Goal: Task Accomplishment & Management: Use online tool/utility

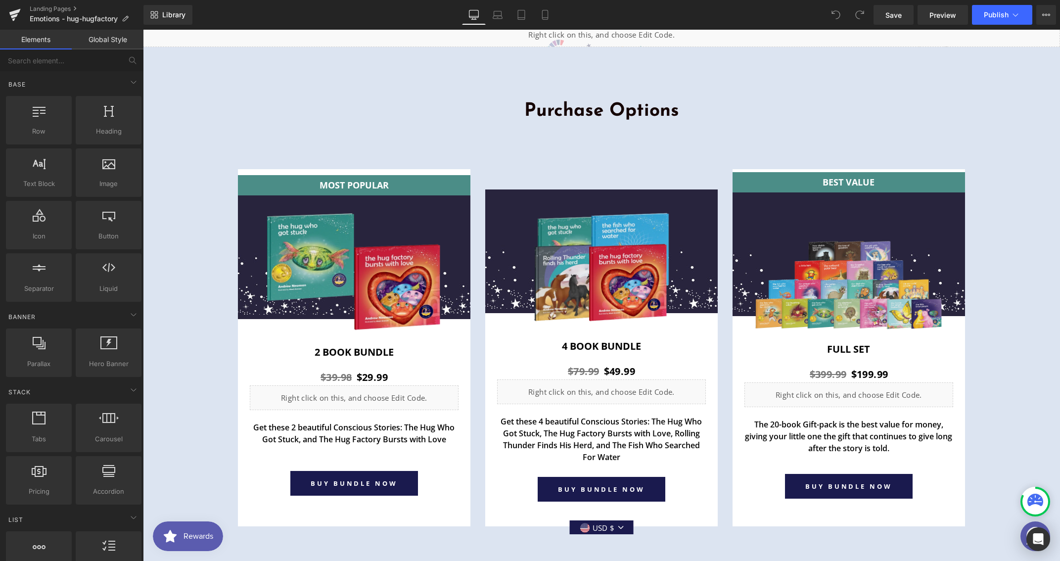
scroll to position [3251, 0]
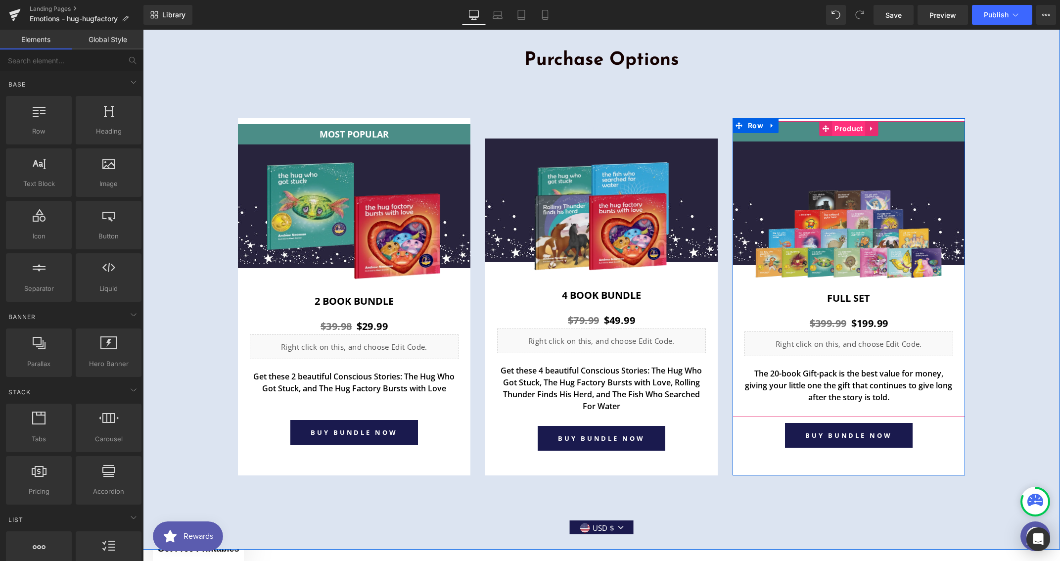
click at [840, 130] on span "Product" at bounding box center [848, 128] width 33 height 15
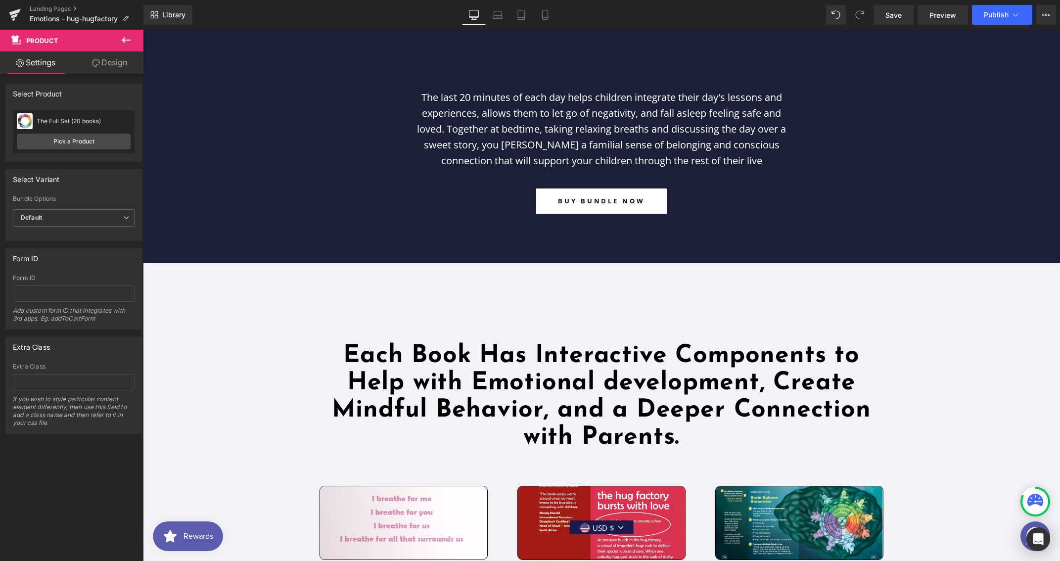
scroll to position [1360, 0]
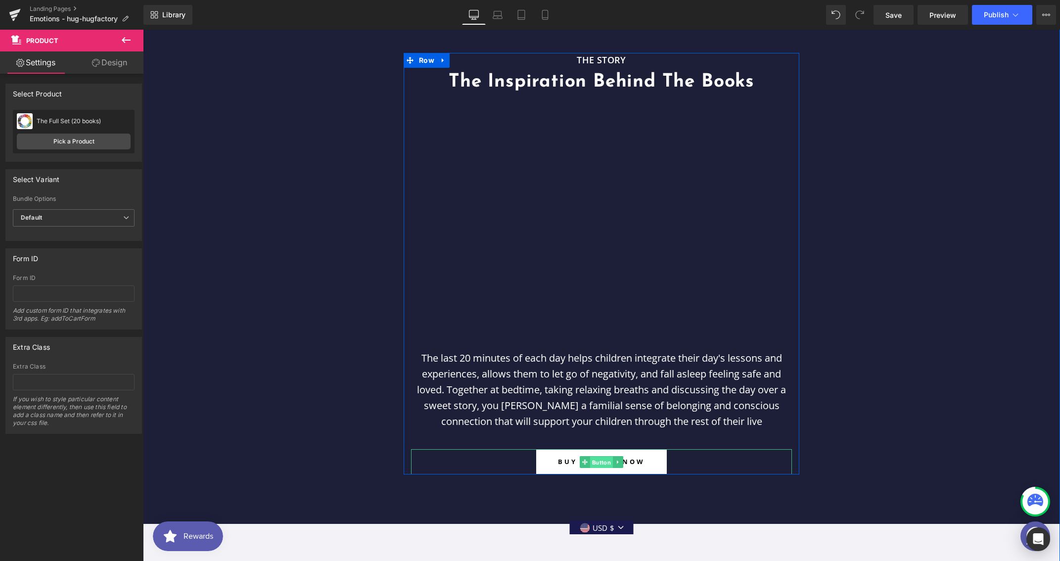
click at [596, 459] on span "Button" at bounding box center [601, 462] width 23 height 12
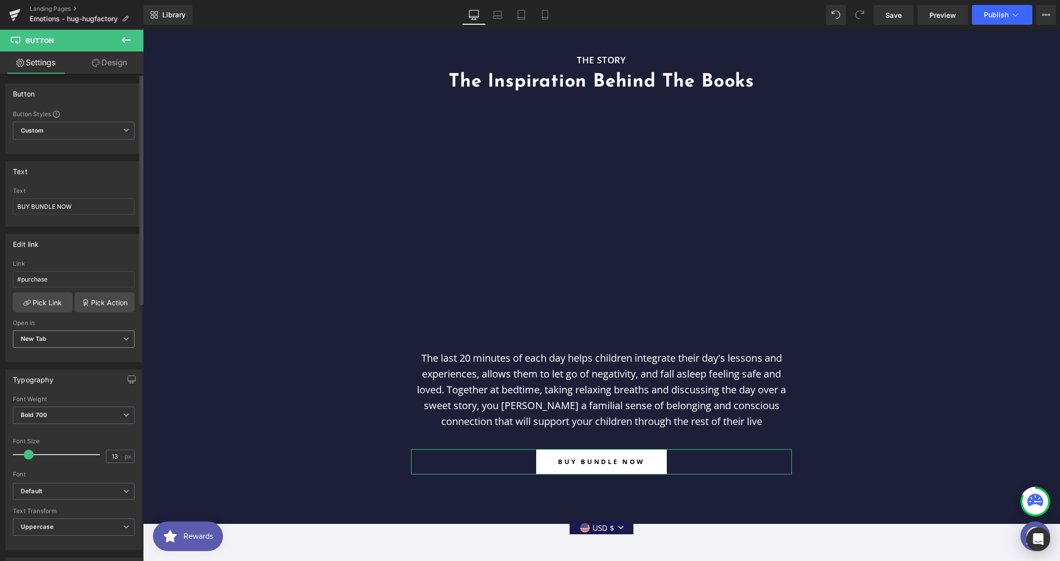
click at [67, 341] on span "New Tab" at bounding box center [74, 338] width 122 height 17
click at [49, 353] on div "Current Tab" at bounding box center [45, 356] width 35 height 7
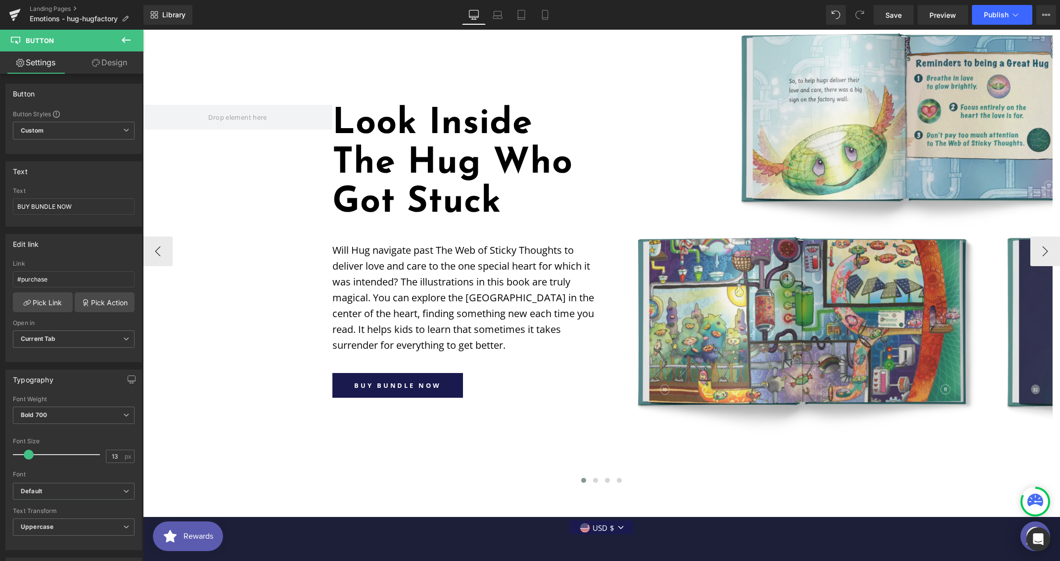
scroll to position [796, 0]
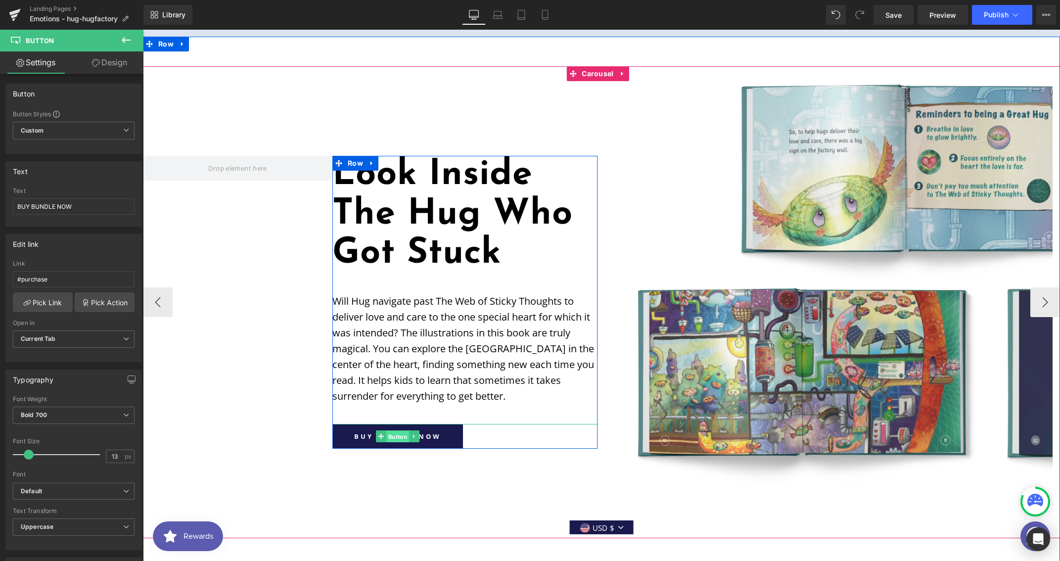
click at [396, 438] on span "Button" at bounding box center [397, 437] width 23 height 12
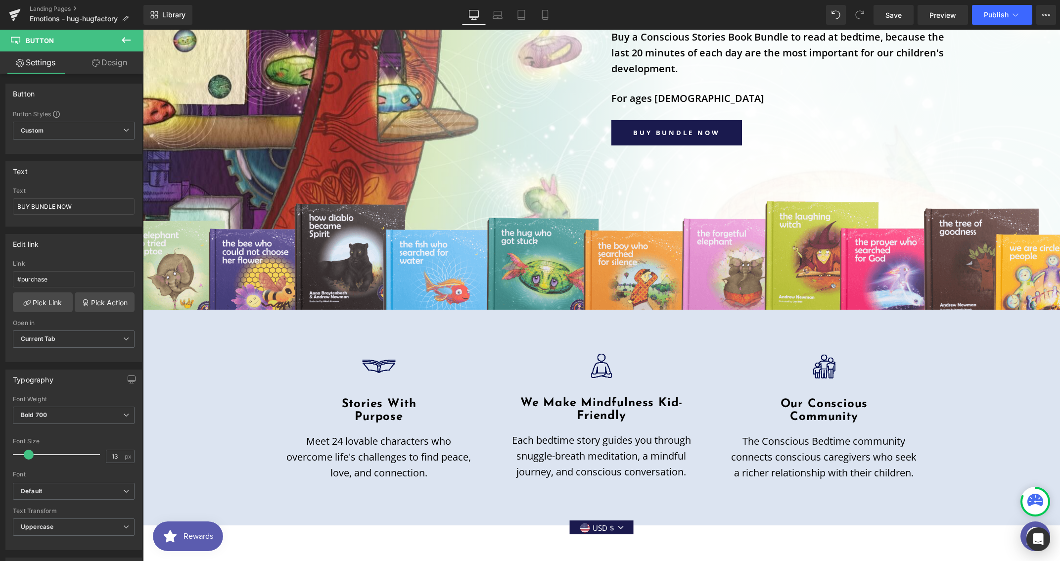
scroll to position [113, 0]
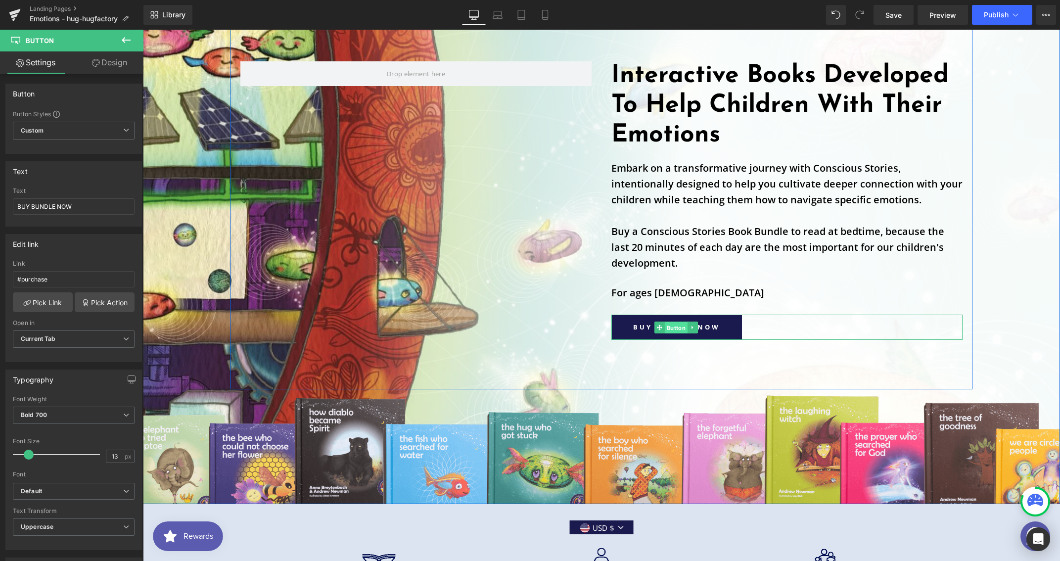
click at [669, 326] on span "Button" at bounding box center [676, 327] width 23 height 12
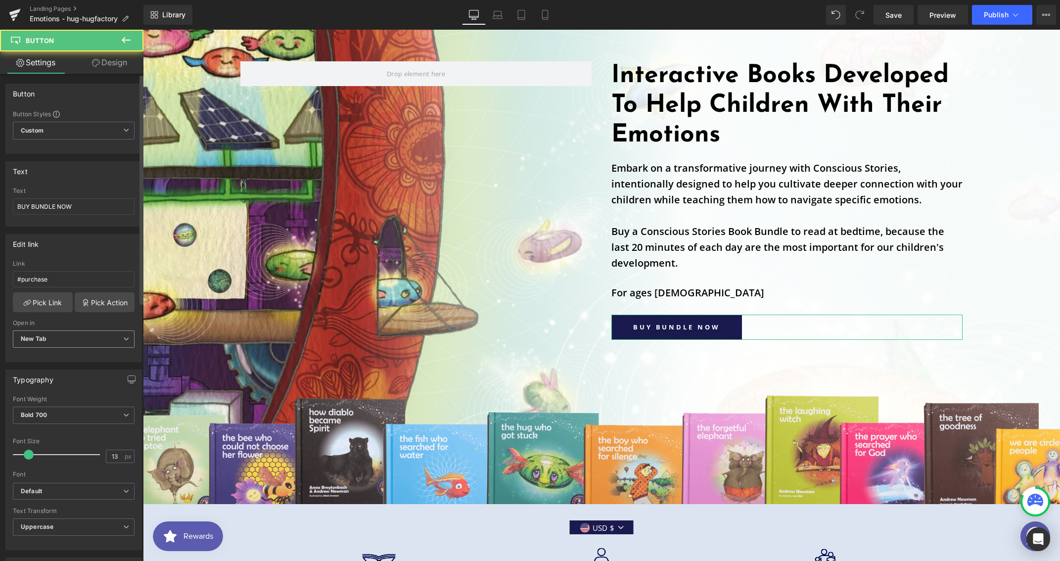
click at [37, 339] on b "New Tab" at bounding box center [34, 338] width 26 height 7
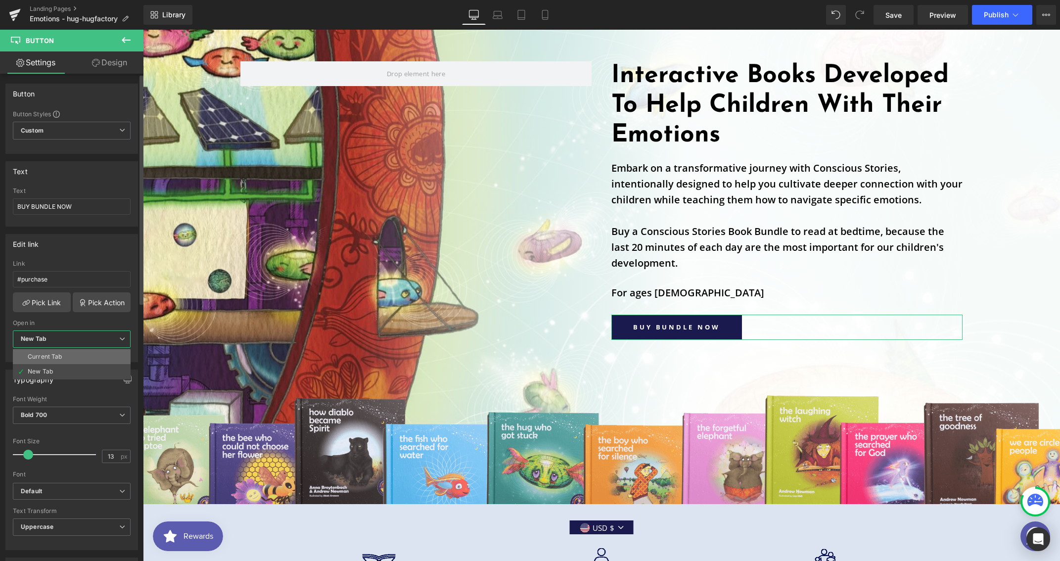
click at [41, 350] on li "Current Tab" at bounding box center [72, 356] width 118 height 15
click at [982, 21] on button "Publish" at bounding box center [1002, 15] width 60 height 20
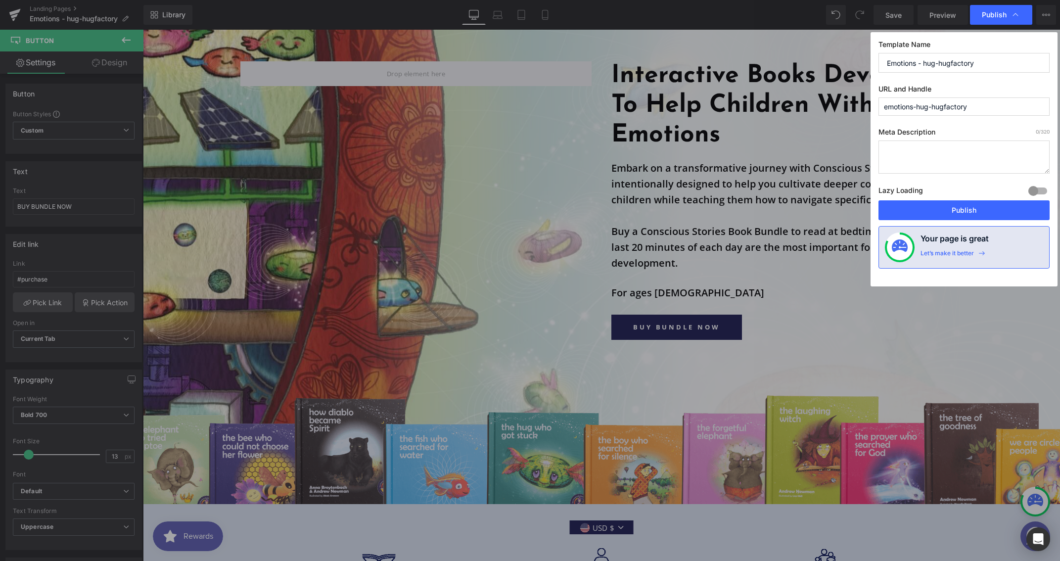
click at [961, 196] on div "Lazy Loading Build Upgrade plan to unlock" at bounding box center [963, 192] width 171 height 16
click at [959, 204] on button "Publish" at bounding box center [963, 210] width 171 height 20
